Goal: Information Seeking & Learning: Check status

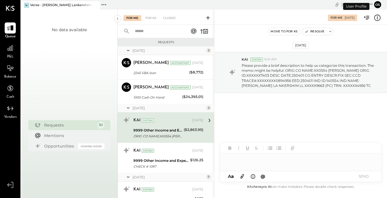
scroll to position [9, 0]
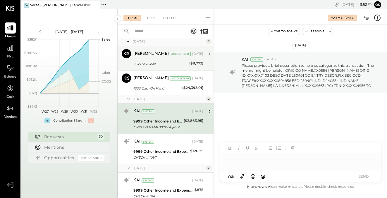
click at [164, 62] on div "2245 SBA loan" at bounding box center [160, 64] width 54 height 6
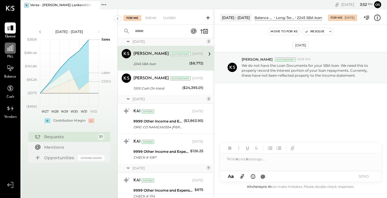
click at [11, 53] on div at bounding box center [10, 48] width 11 height 11
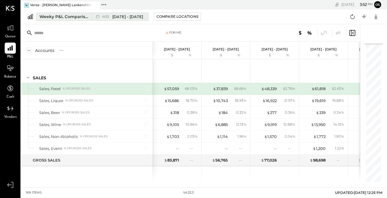
click at [139, 17] on span "[DATE] - [DATE]" at bounding box center [127, 17] width 31 height 6
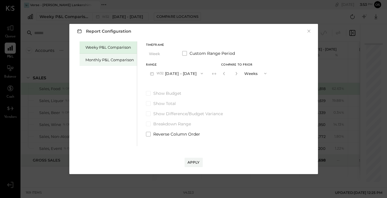
click at [118, 61] on div "Monthly P&L Comparison" at bounding box center [109, 60] width 49 height 6
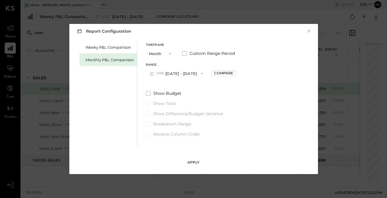
click at [197, 162] on div "Apply" at bounding box center [193, 162] width 12 height 5
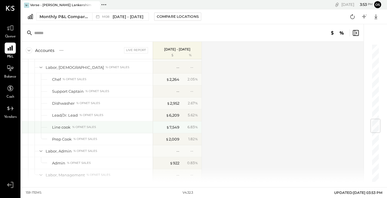
scroll to position [629, 0]
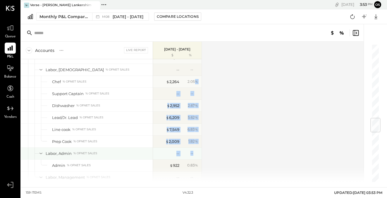
drag, startPoint x: 194, startPoint y: 79, endPoint x: 194, endPoint y: 153, distance: 73.0
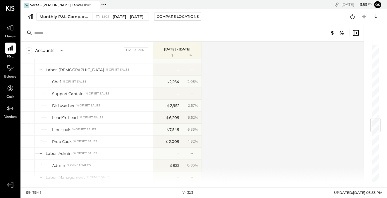
click at [217, 159] on div "Accounts S % GL Live Report [DATE] - [DATE] $ % SALES Sales, Food % of GROSS SA…" at bounding box center [192, 112] width 343 height 141
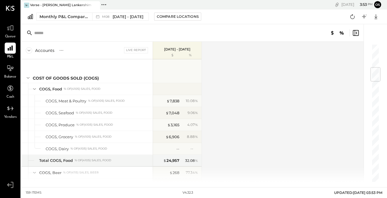
scroll to position [0, 0]
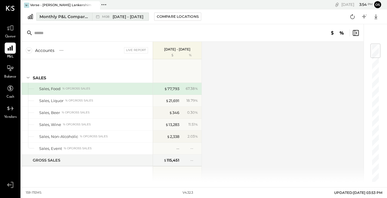
click at [127, 18] on span "[DATE] - [DATE]" at bounding box center [127, 17] width 31 height 6
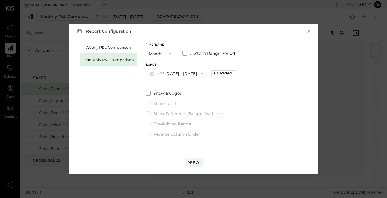
click at [169, 73] on button "M08 [DATE] - [DATE]" at bounding box center [177, 73] width 62 height 11
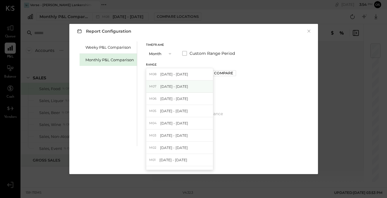
click at [178, 88] on span "[DATE] - [DATE]" at bounding box center [174, 86] width 28 height 5
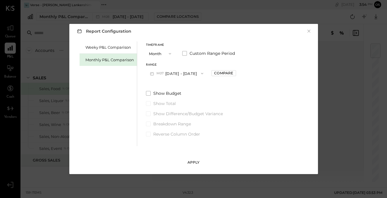
click at [193, 164] on div "Apply" at bounding box center [193, 162] width 12 height 5
